Goal: Transaction & Acquisition: Purchase product/service

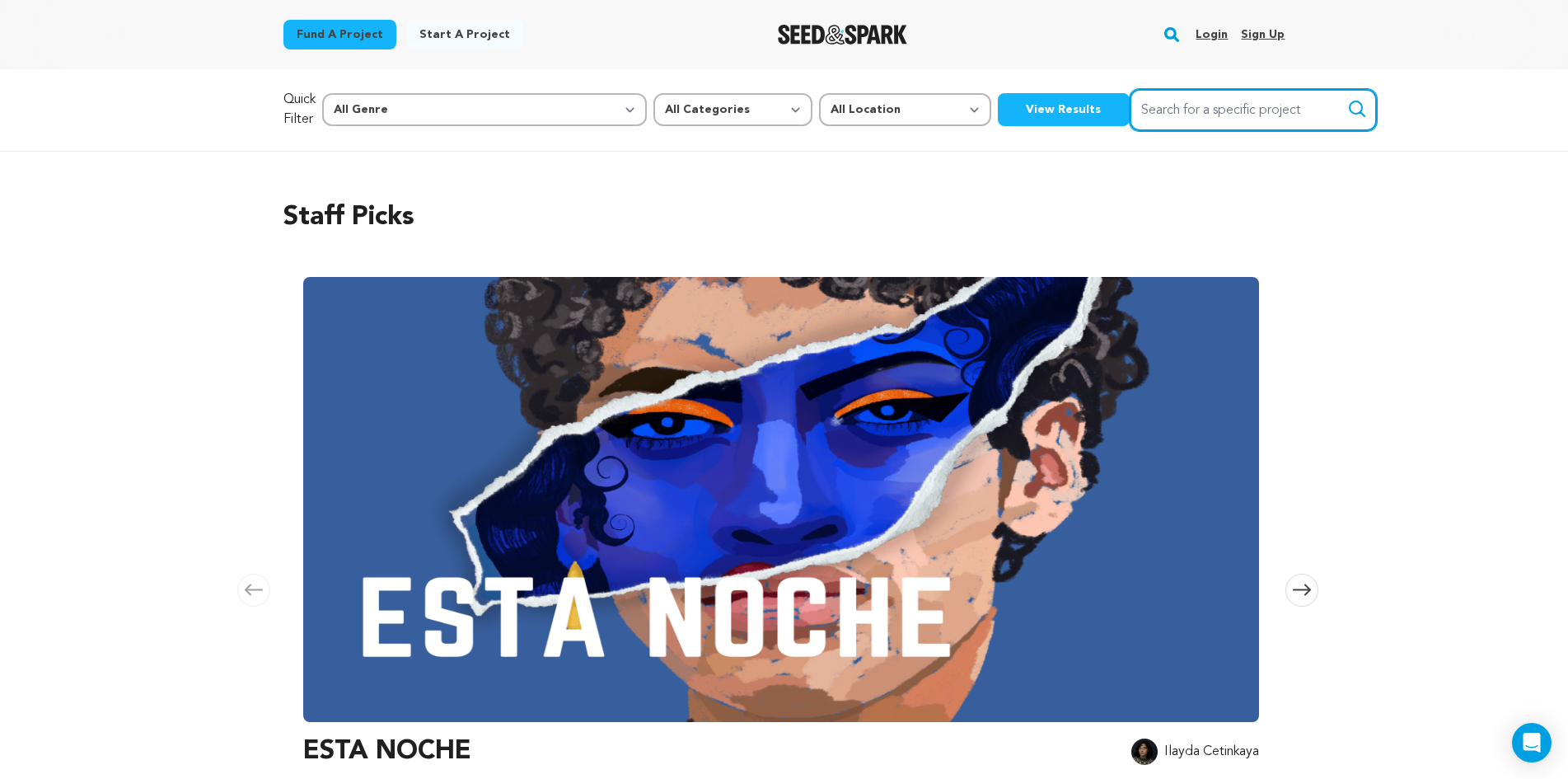
paste input "SHUTEYE"
type input "SHUTEYE"
click at [1347, 107] on icon "submit" at bounding box center [1357, 109] width 20 height 20
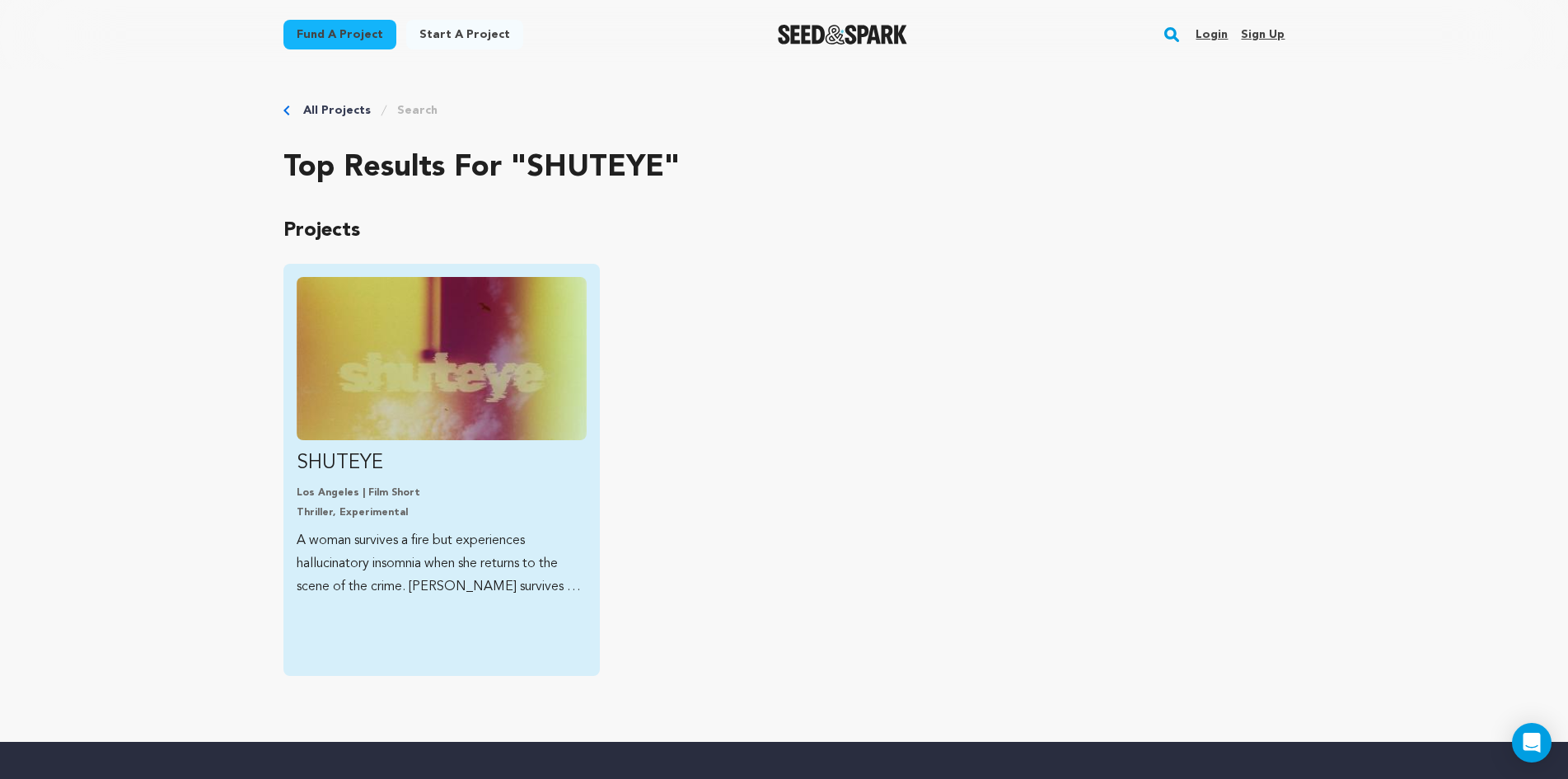
click at [376, 375] on img "Fund SHUTEYE" at bounding box center [441, 358] width 290 height 163
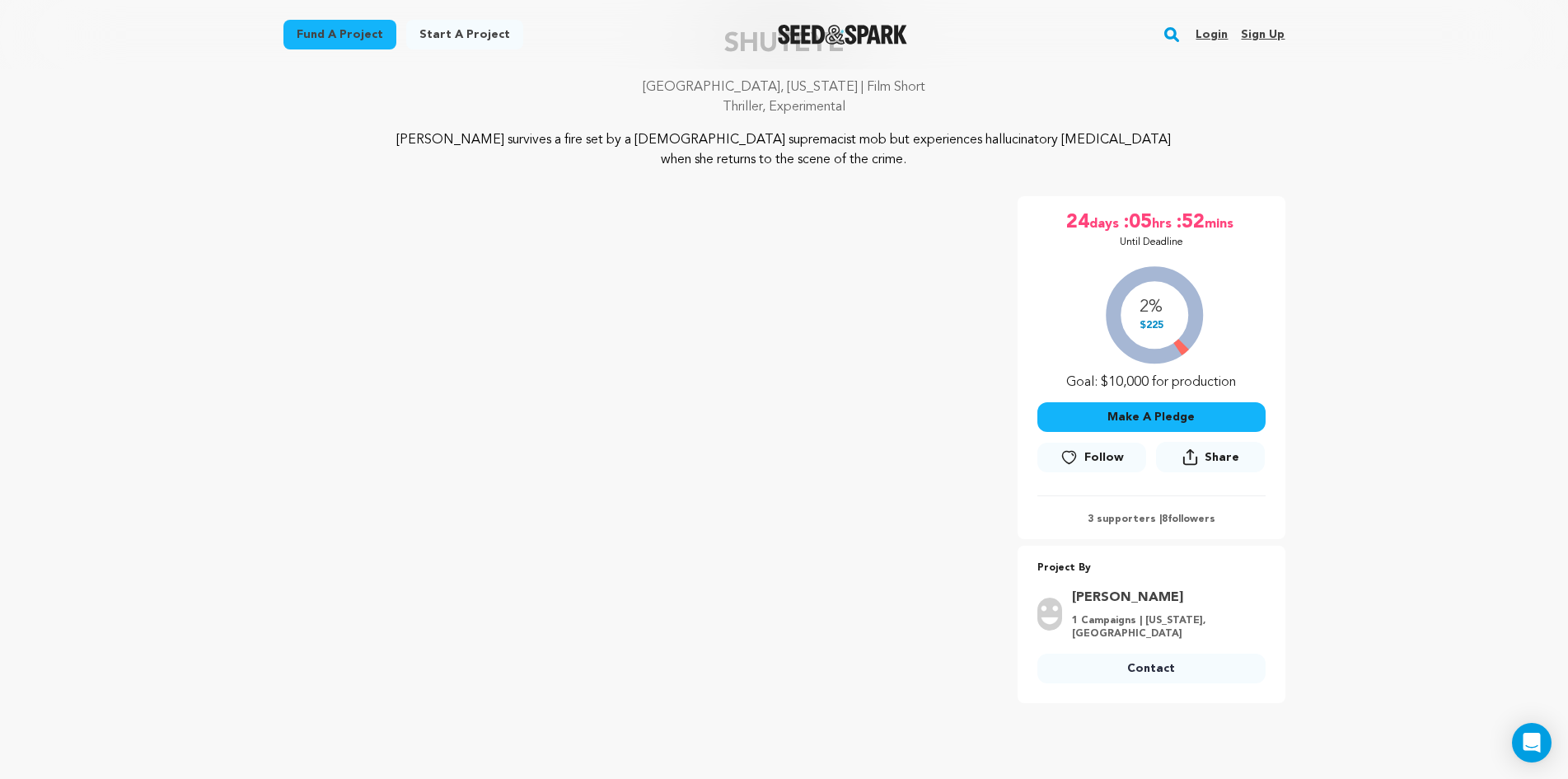
scroll to position [165, 0]
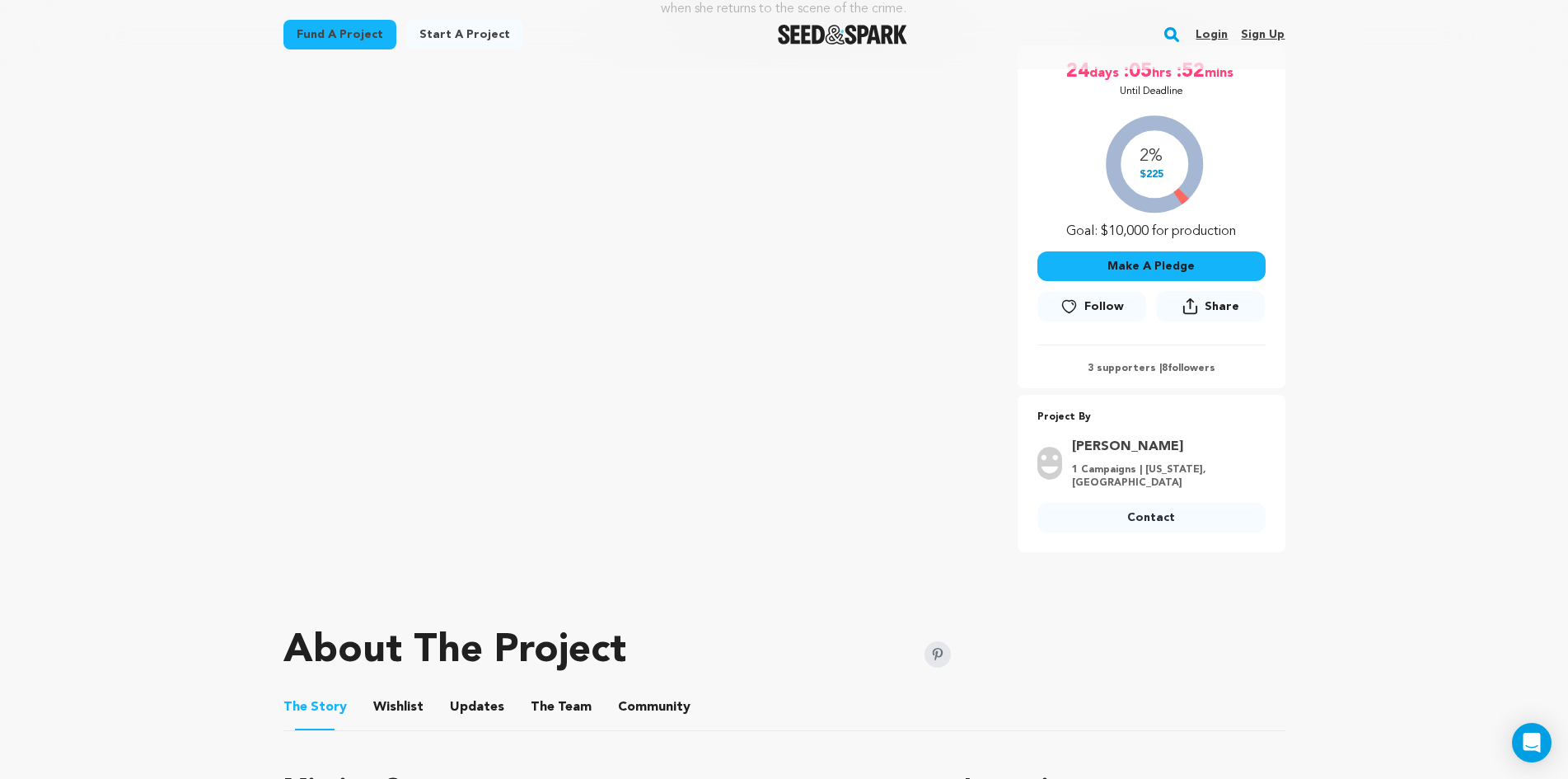
scroll to position [495, 0]
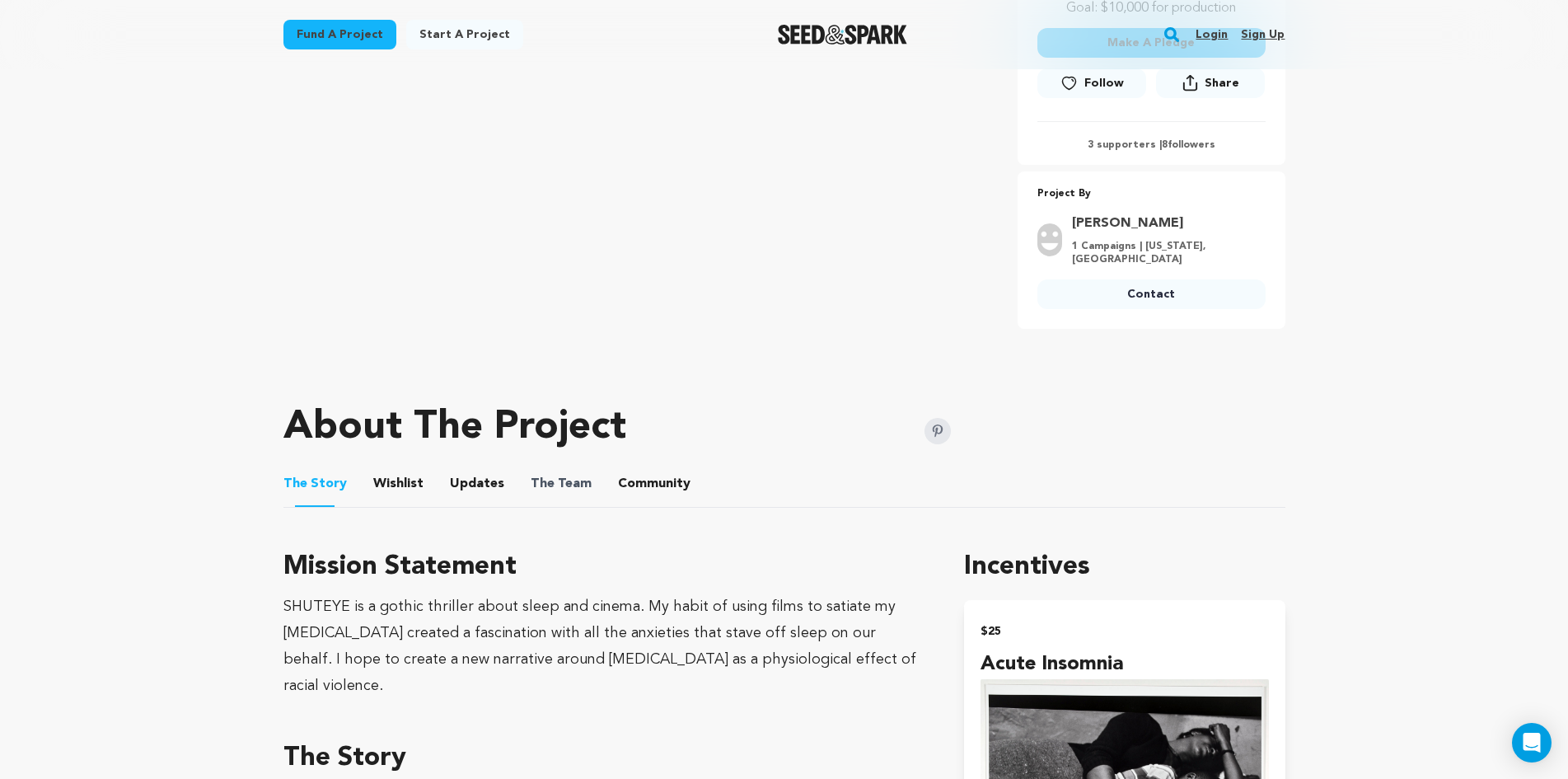
click at [573, 474] on span "The Team" at bounding box center [561, 483] width 61 height 20
click at [550, 467] on button "The Team" at bounding box center [560, 487] width 39 height 39
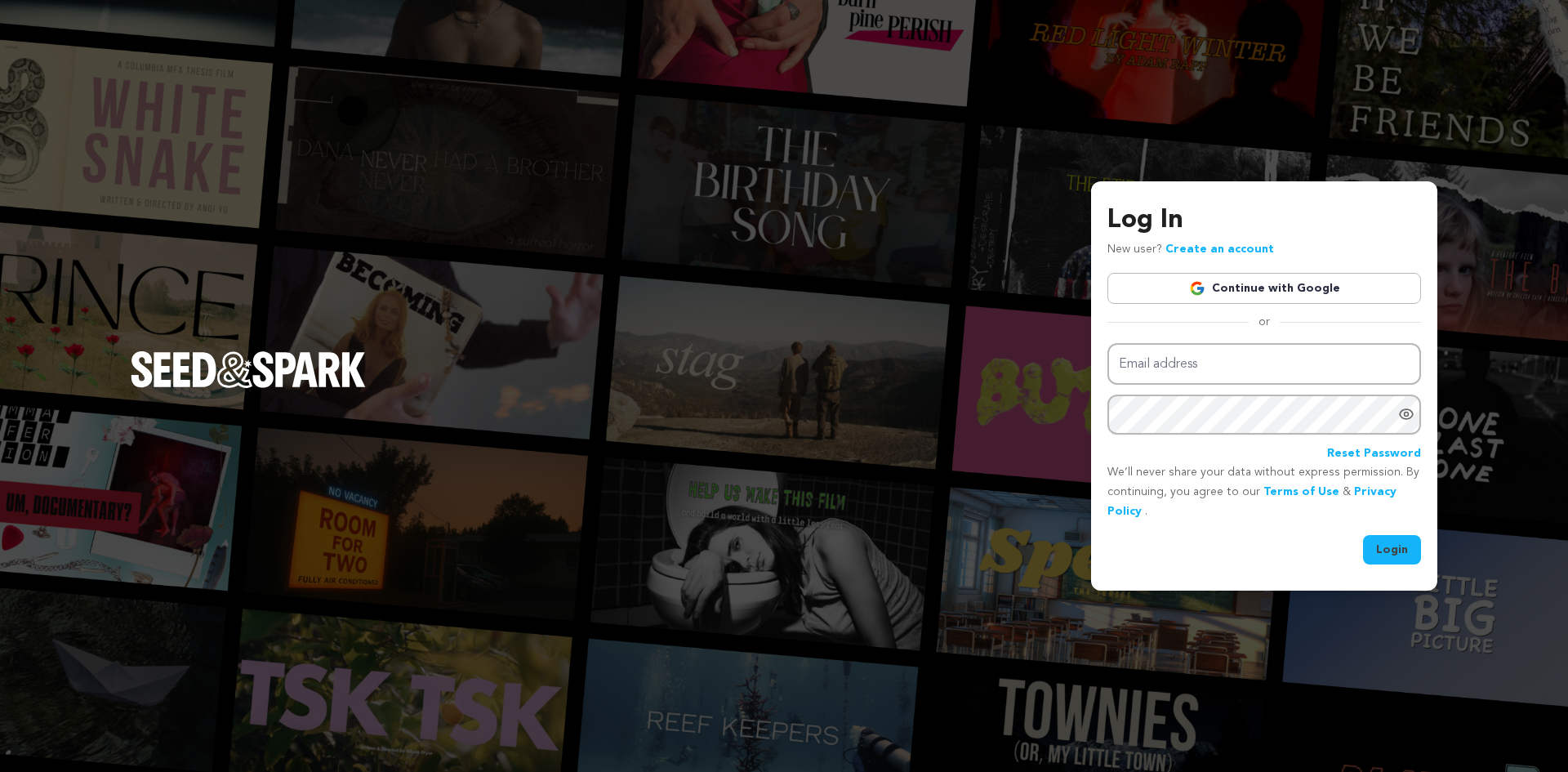
type input "darkhillsentertainments@gmail.com"
click at [1185, 283] on link "Continue with Google" at bounding box center [1264, 288] width 313 height 31
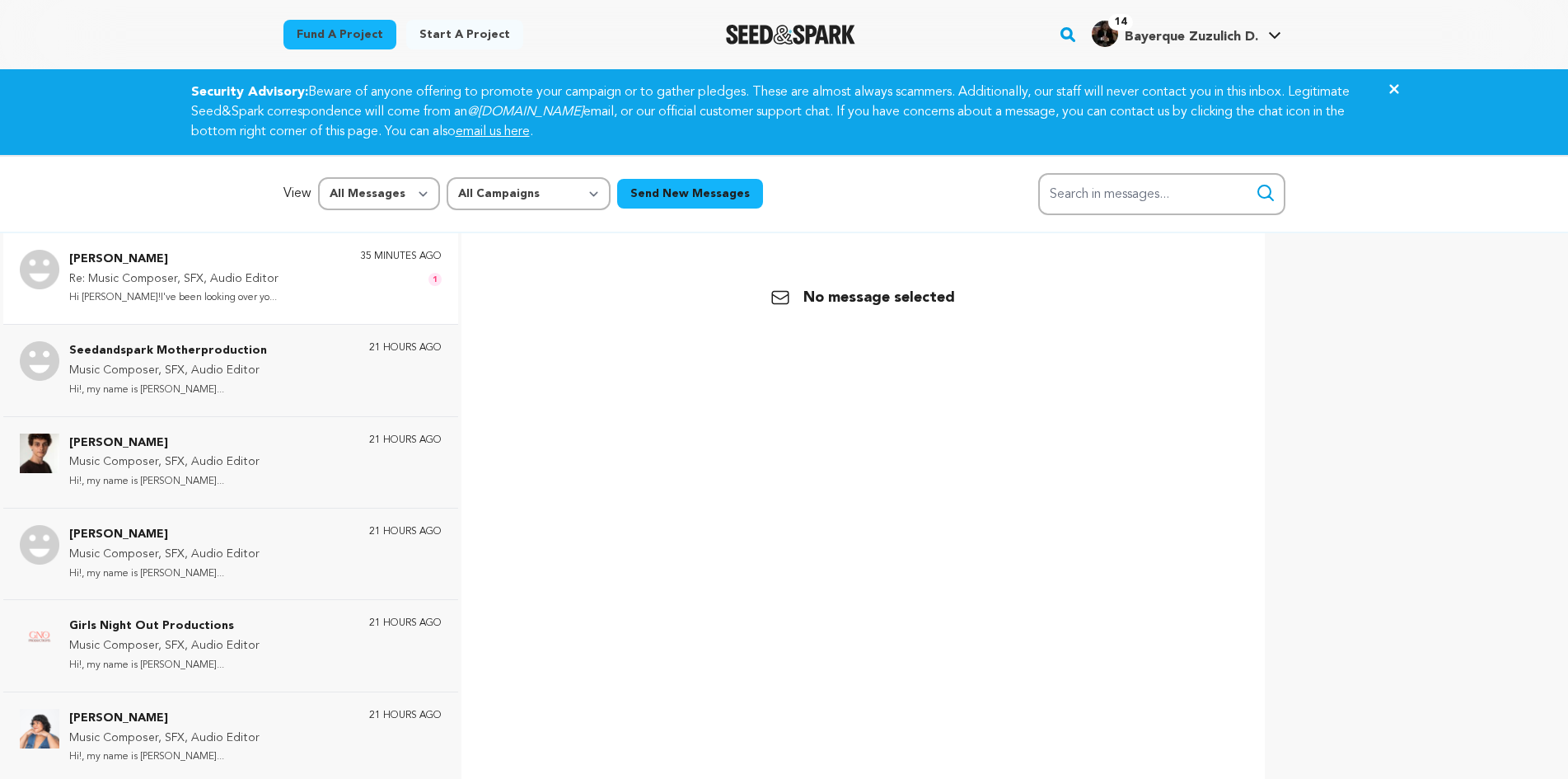
click at [157, 292] on p "Hi [PERSON_NAME]!I've been looking over yo..." at bounding box center [173, 298] width 209 height 19
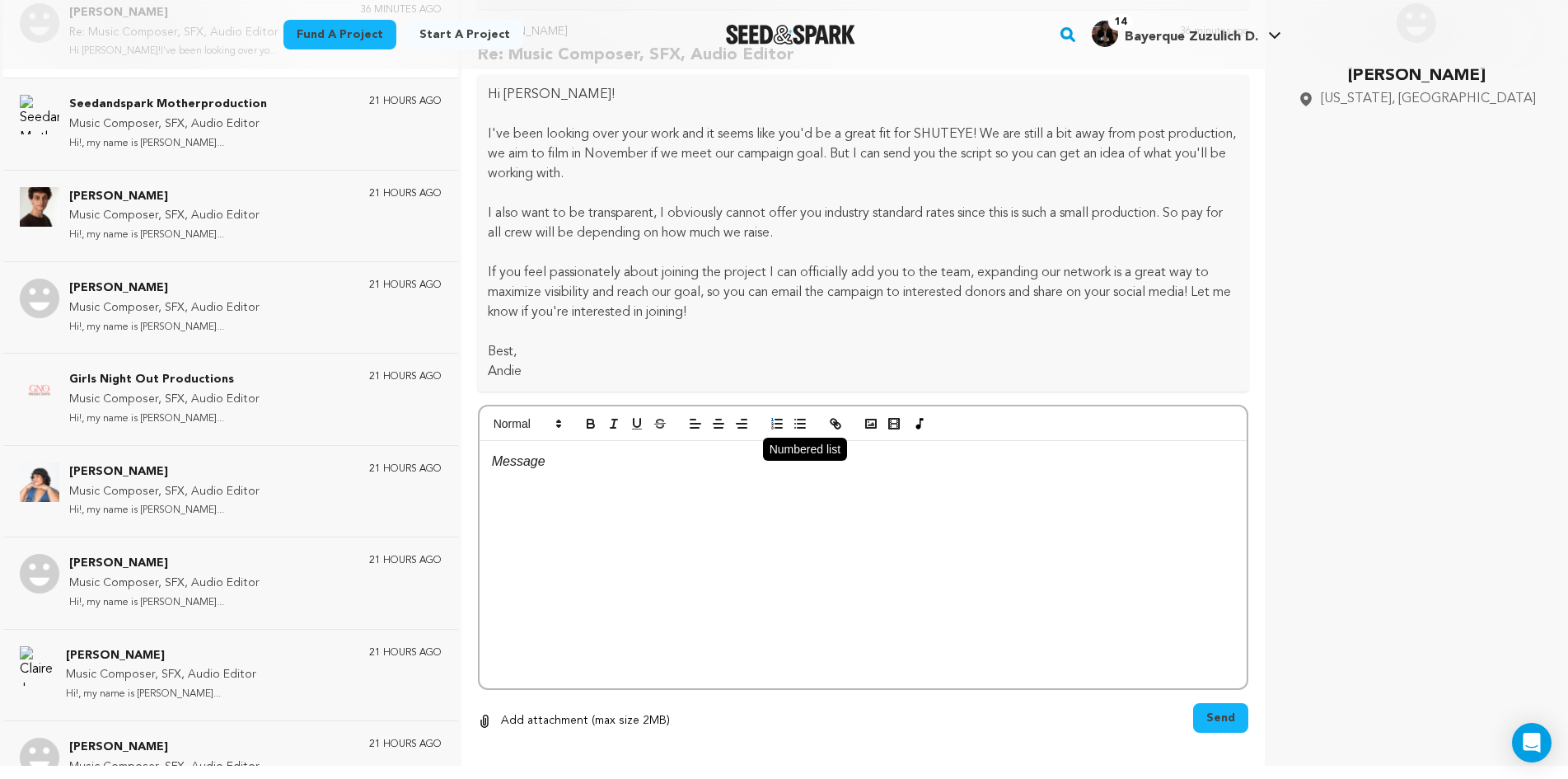
scroll to position [392, 0]
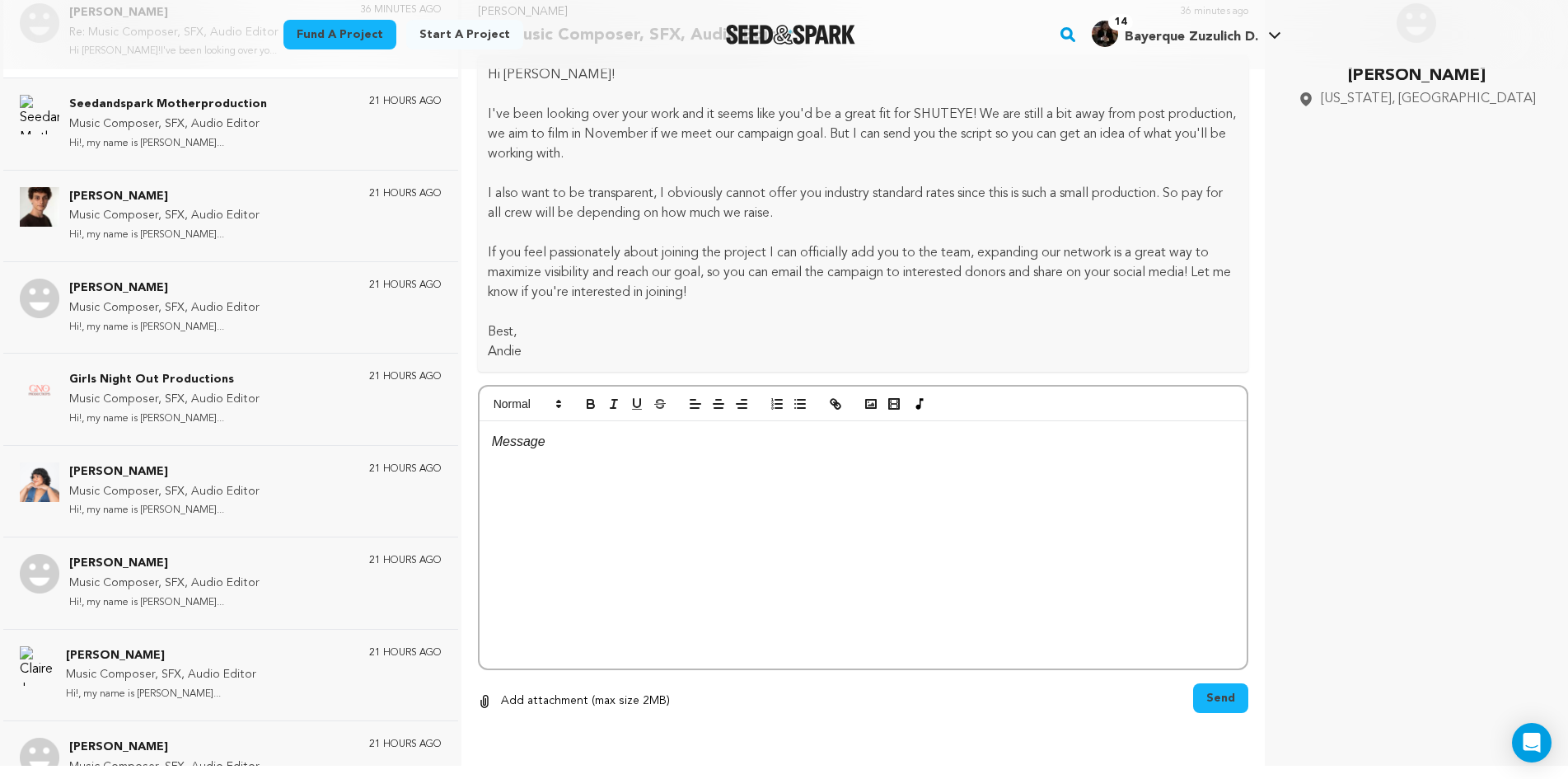
click at [607, 496] on div at bounding box center [863, 544] width 768 height 247
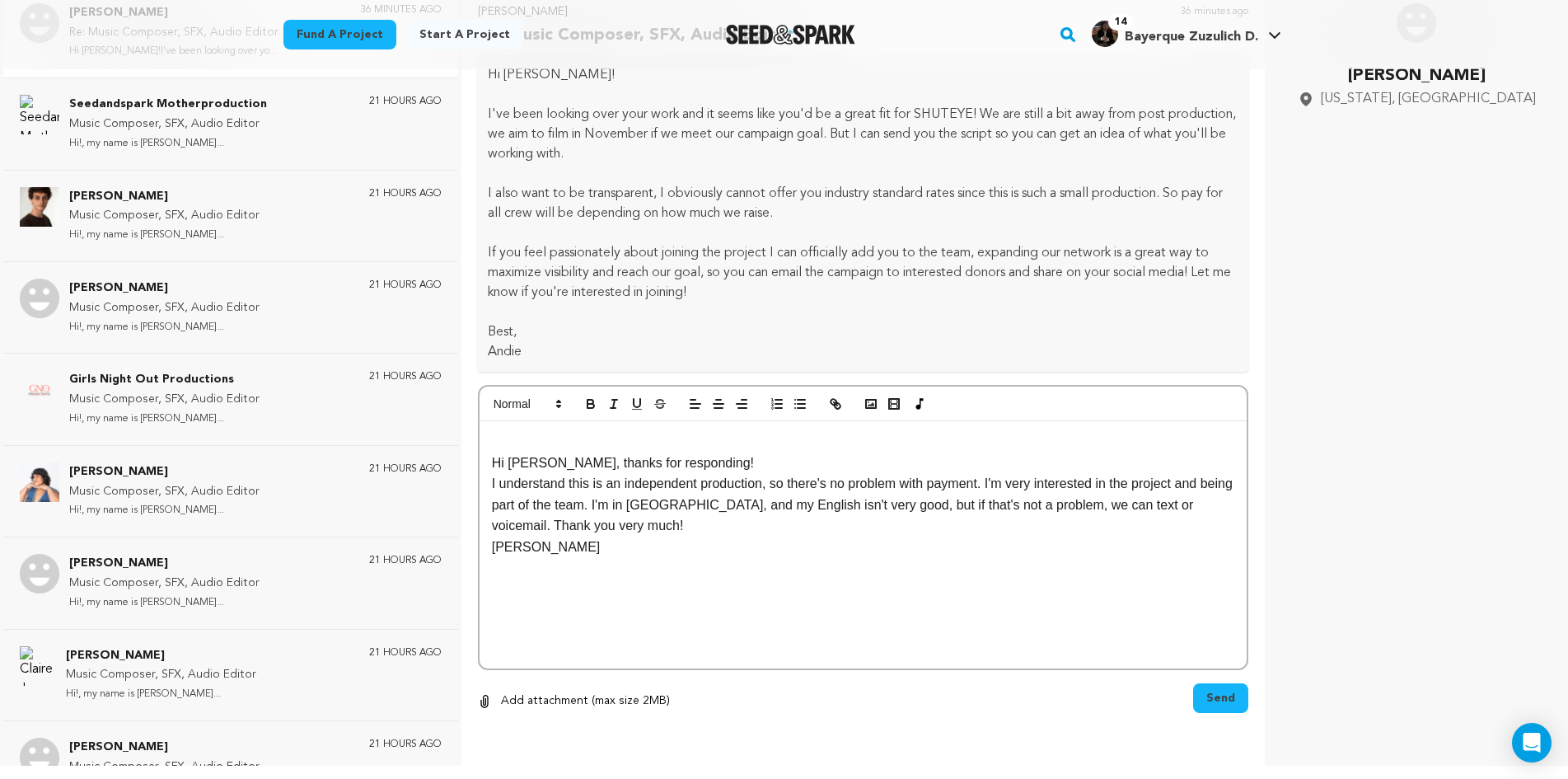
click at [1206, 694] on span "Send" at bounding box center [1220, 698] width 29 height 17
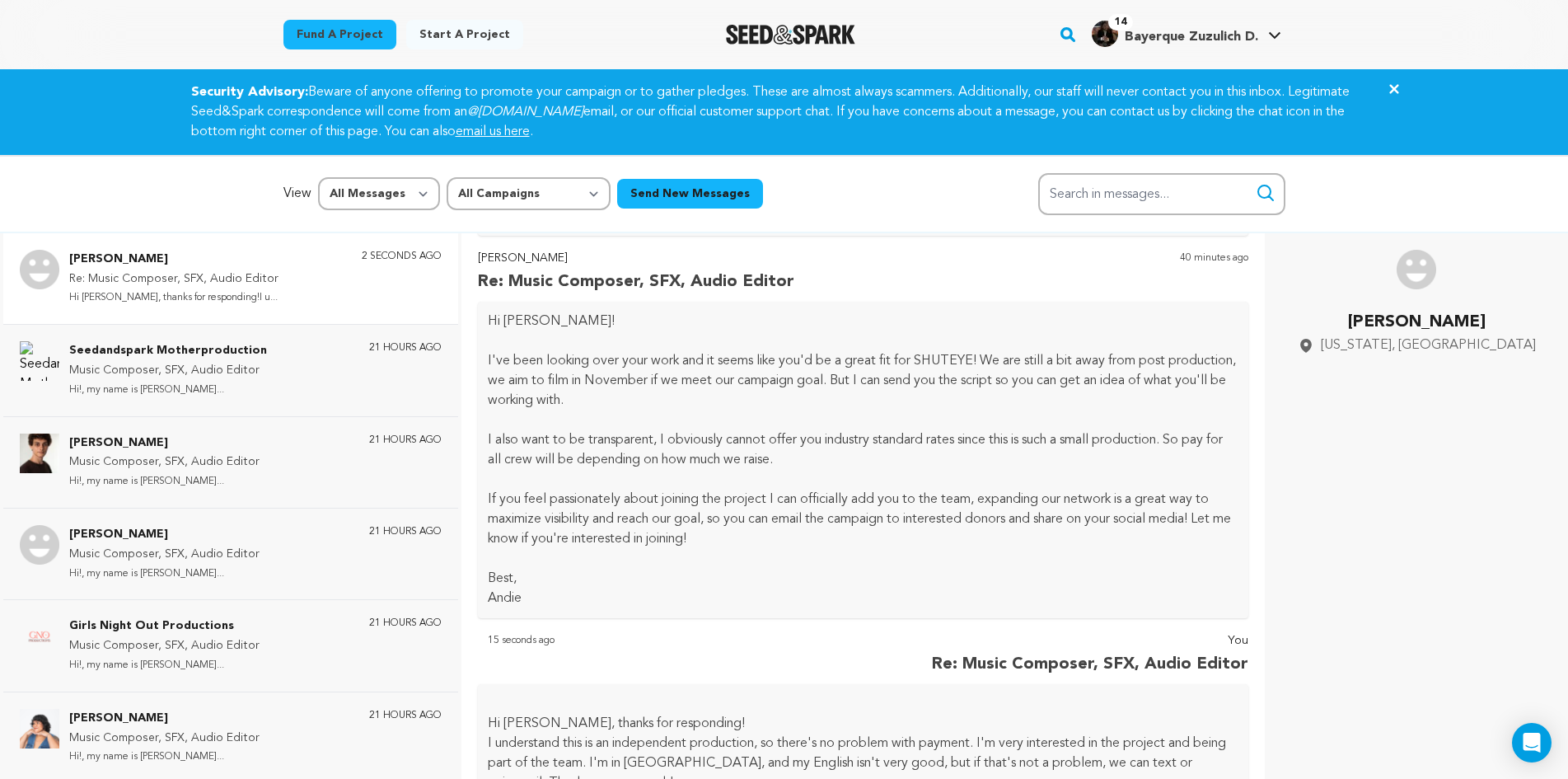
click at [755, 48] on div at bounding box center [791, 34] width 229 height 43
click at [756, 40] on img "Seed&Spark Homepage" at bounding box center [791, 34] width 130 height 20
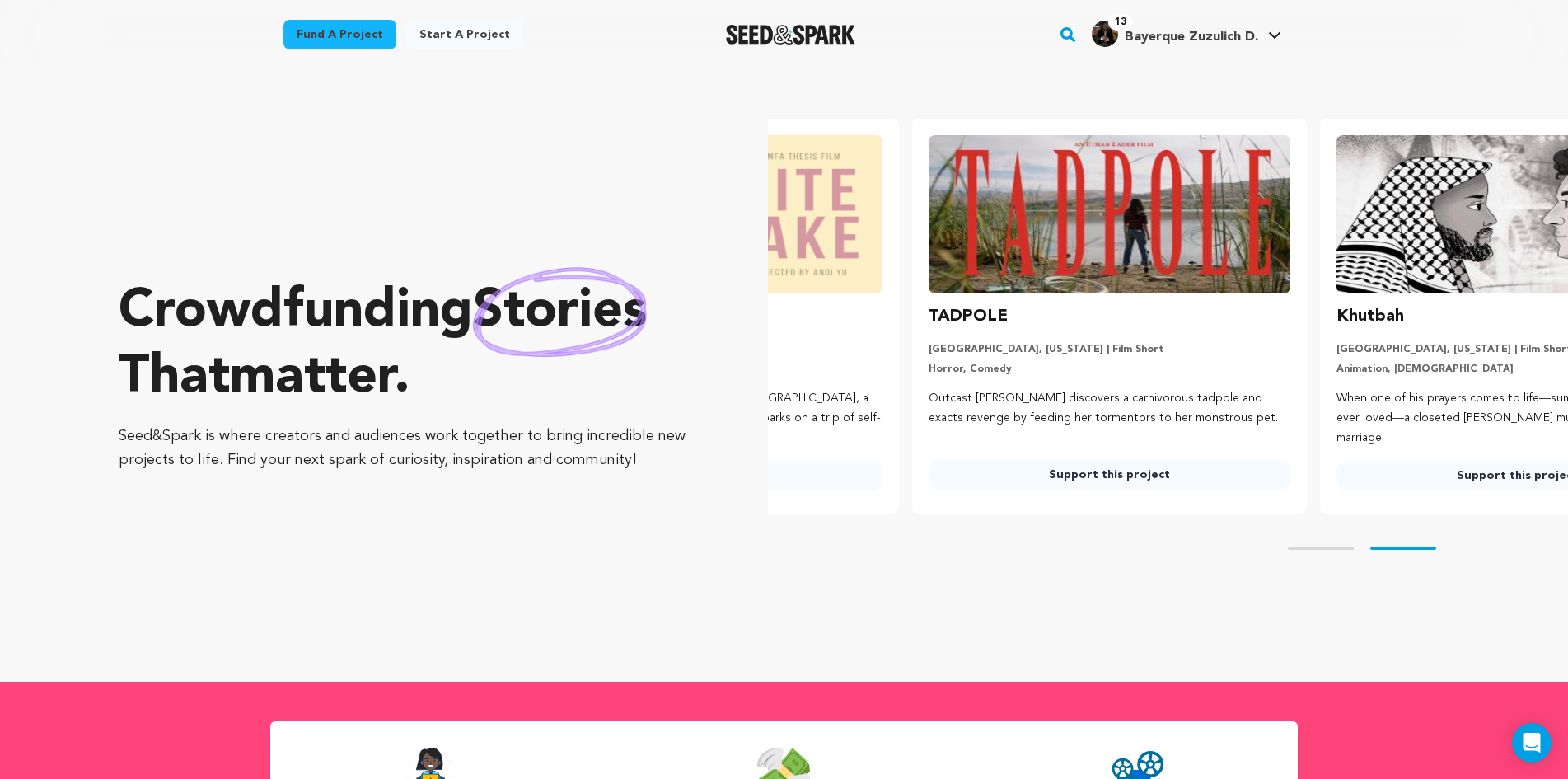
scroll to position [0, 421]
